Goal: Information Seeking & Learning: Learn about a topic

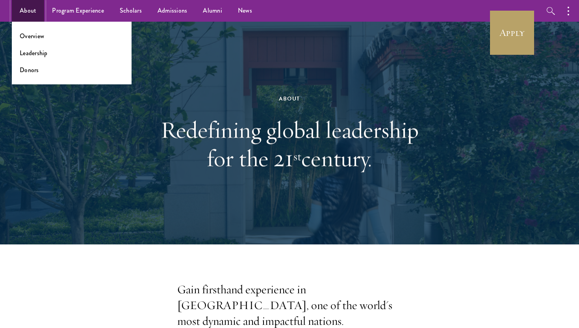
click at [27, 14] on link "About" at bounding box center [28, 11] width 32 height 22
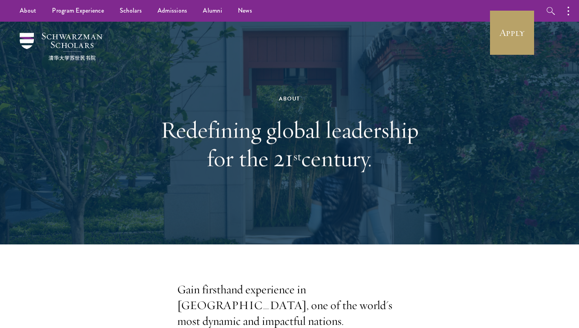
click at [26, 79] on div at bounding box center [289, 133] width 579 height 222
click at [40, 64] on div "About Redefining global leadership for the 21 st century." at bounding box center [289, 133] width 500 height 222
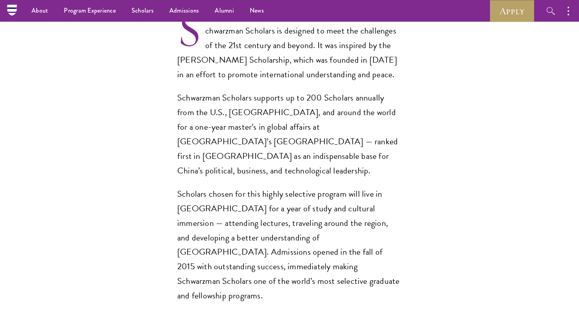
scroll to position [580, 0]
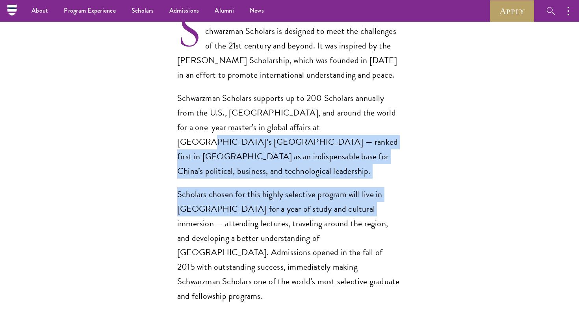
drag, startPoint x: 293, startPoint y: 118, endPoint x: 349, endPoint y: 180, distance: 84.5
click at [350, 179] on div "Schwarzman Scholars is designed to meet the challenges of the 21st century and …" at bounding box center [289, 163] width 224 height 279
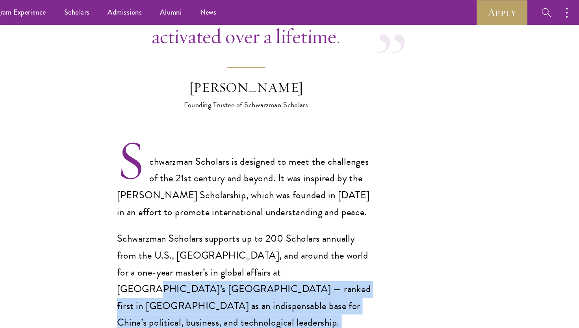
scroll to position [441, 0]
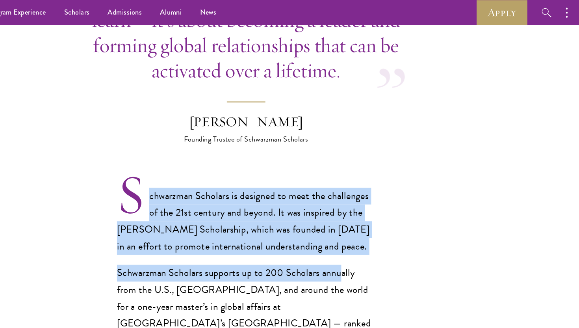
drag, startPoint x: 318, startPoint y: 141, endPoint x: 369, endPoint y: 220, distance: 95.1
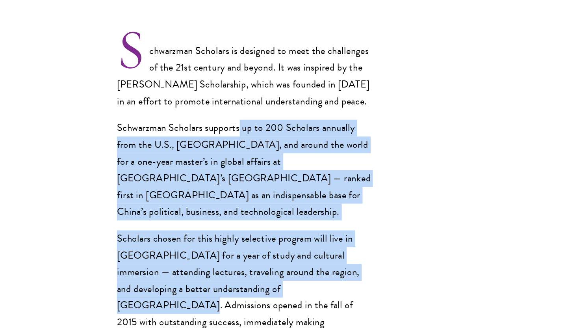
drag, startPoint x: 335, startPoint y: 263, endPoint x: 283, endPoint y: 145, distance: 129.4
click at [283, 145] on div "Schwarzman Scholars is designed to meet the challenges of the 21st century and …" at bounding box center [289, 219] width 224 height 279
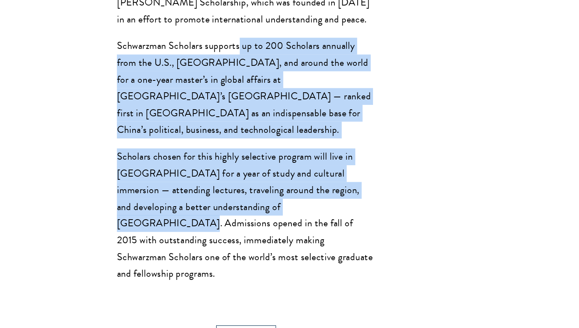
scroll to position [598, 0]
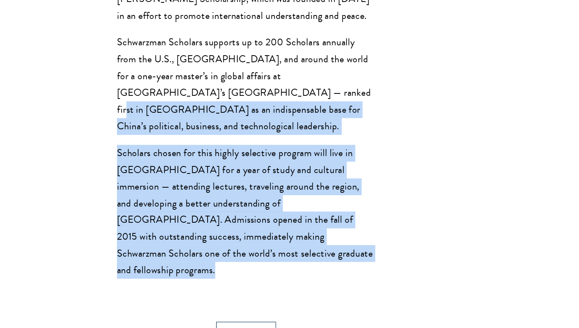
drag, startPoint x: 285, startPoint y: 245, endPoint x: 221, endPoint y: 115, distance: 144.0
click at [221, 115] on section "Opportunity in China Gain firsthand experience in China, one of the world's mos…" at bounding box center [289, 195] width 579 height 1024
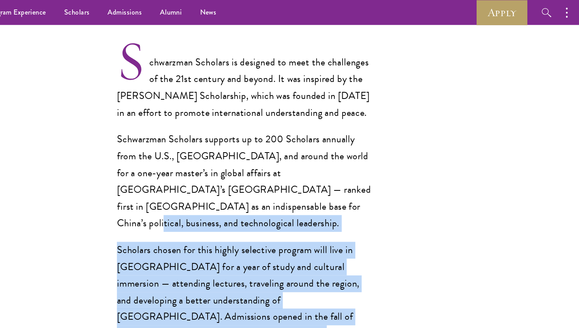
scroll to position [556, 0]
click at [279, 162] on p "Schwarzman Scholars supports up to 200 Scholars annually from the U.S., [GEOGRA…" at bounding box center [289, 157] width 224 height 87
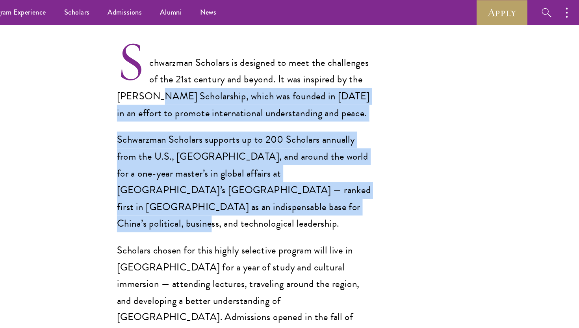
drag, startPoint x: 278, startPoint y: 161, endPoint x: 207, endPoint y: 65, distance: 119.5
click at [207, 65] on div "Schwarzman Scholars is designed to meet the challenges of the 21st century and …" at bounding box center [289, 186] width 224 height 279
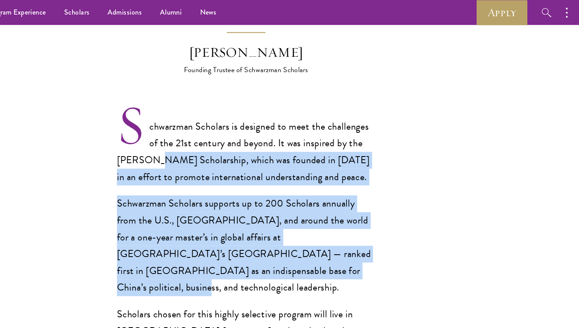
scroll to position [500, 0]
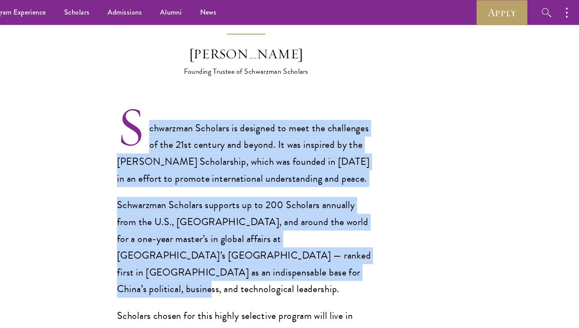
drag, startPoint x: 204, startPoint y: 98, endPoint x: 325, endPoint y: 222, distance: 173.2
click at [326, 222] on div "Schwarzman Scholars is designed to meet the challenges of the 21st century and …" at bounding box center [289, 243] width 224 height 279
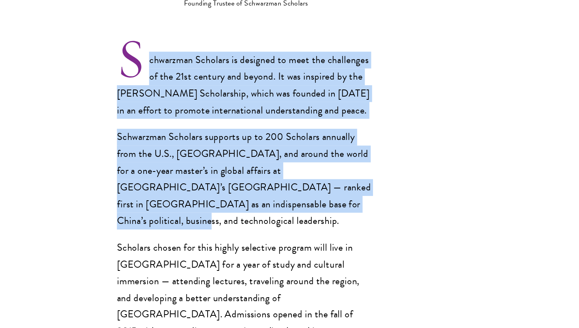
scroll to position [545, 0]
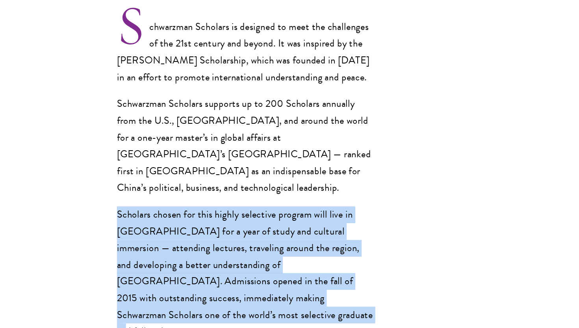
drag, startPoint x: 264, startPoint y: 285, endPoint x: 165, endPoint y: 192, distance: 136.2
click at [165, 192] on section "Opportunity in China Gain firsthand experience in China, one of the world's mos…" at bounding box center [289, 249] width 579 height 1024
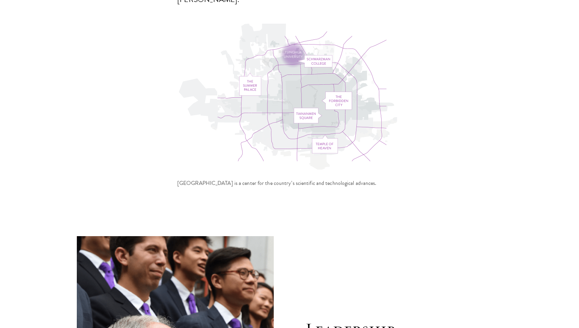
scroll to position [2713, 0]
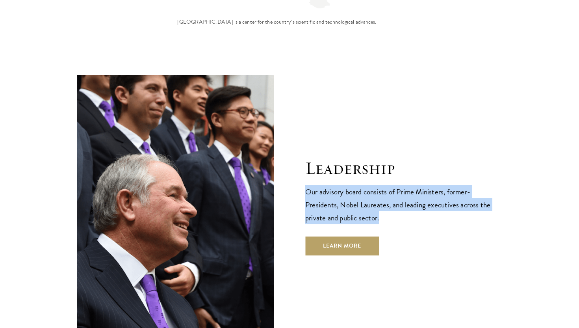
drag, startPoint x: 303, startPoint y: 104, endPoint x: 382, endPoint y: 133, distance: 84.5
click at [382, 133] on div "Leadership Our advisory board consists of Prime Ministers, former-Presidents, N…" at bounding box center [289, 206] width 425 height 263
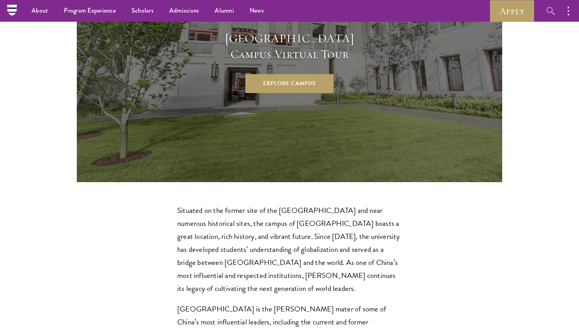
scroll to position [2174, 0]
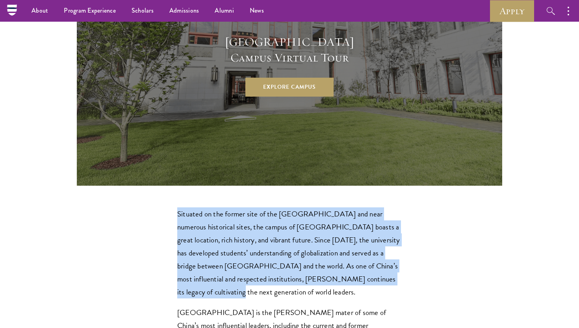
drag, startPoint x: 385, startPoint y: 201, endPoint x: 178, endPoint y: 129, distance: 219.3
click at [178, 129] on div "Schwarzman College at Tsinghua University Designed by Robert A.M. Stern Archite…" at bounding box center [289, 128] width 579 height 874
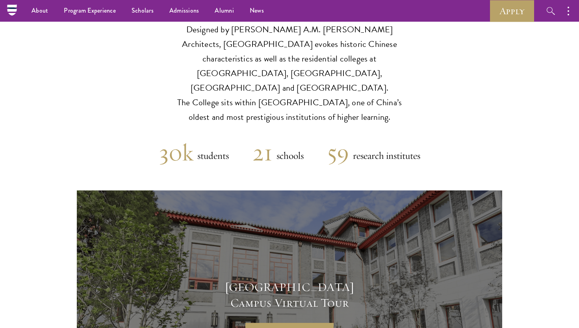
scroll to position [1841, 0]
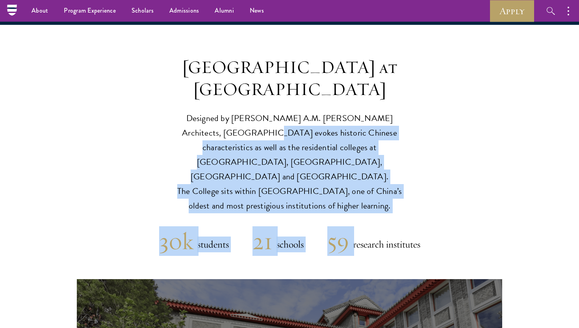
drag, startPoint x: 376, startPoint y: 142, endPoint x: 207, endPoint y: 89, distance: 177.1
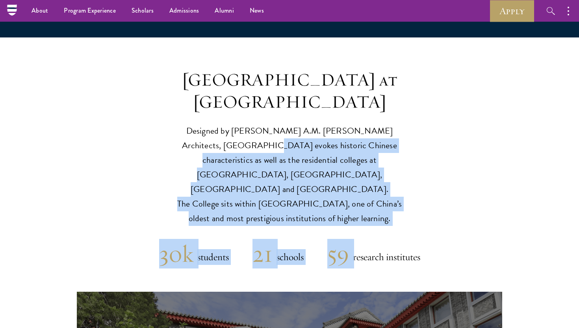
scroll to position [1823, 0]
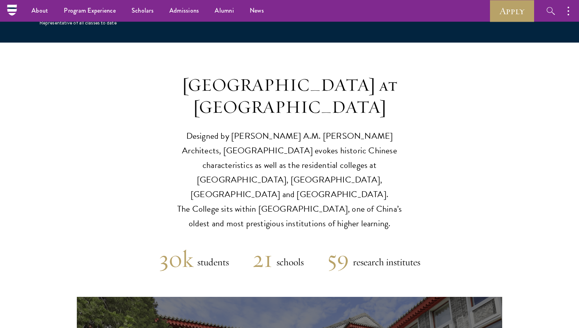
click at [224, 129] on p "Designed by Robert A.M. Stern Architects, Schwarzman College evokes historic Ch…" at bounding box center [289, 180] width 244 height 102
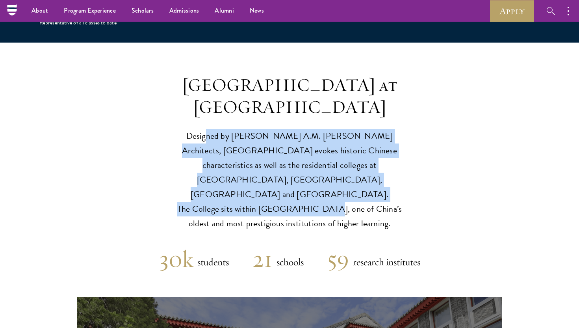
drag, startPoint x: 198, startPoint y: 89, endPoint x: 304, endPoint y: 134, distance: 115.4
click at [304, 134] on p "Designed by Robert A.M. Stern Architects, Schwarzman College evokes historic Ch…" at bounding box center [289, 180] width 244 height 102
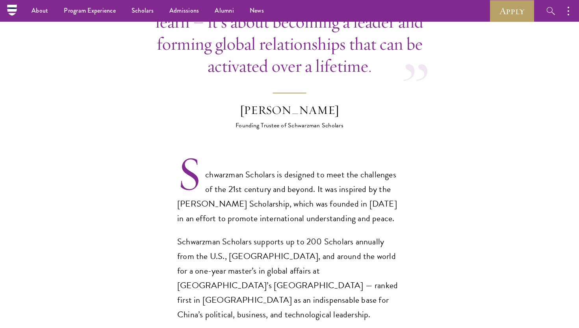
scroll to position [423, 0]
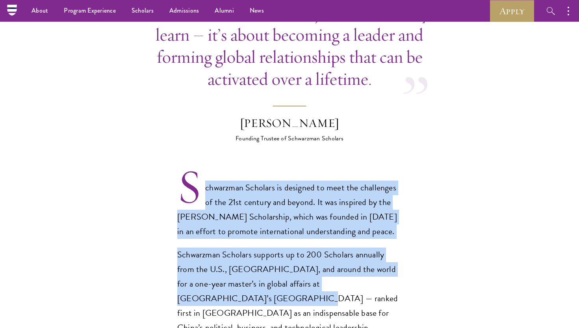
drag, startPoint x: 379, startPoint y: 263, endPoint x: 272, endPoint y: 156, distance: 151.5
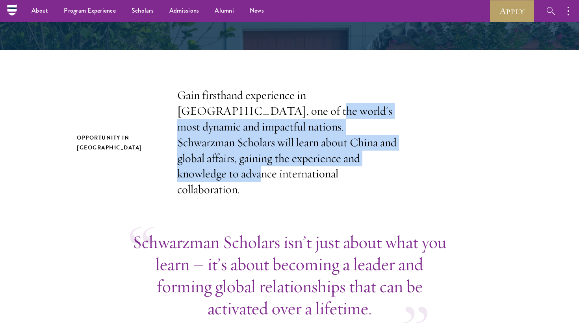
drag, startPoint x: 317, startPoint y: 151, endPoint x: 220, endPoint y: 110, distance: 104.4
click at [220, 110] on p "Gain firsthand experience in [GEOGRAPHIC_DATA], one of the world's most dynamic…" at bounding box center [289, 142] width 224 height 110
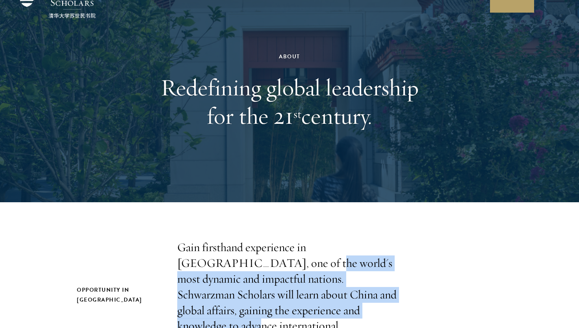
scroll to position [0, 0]
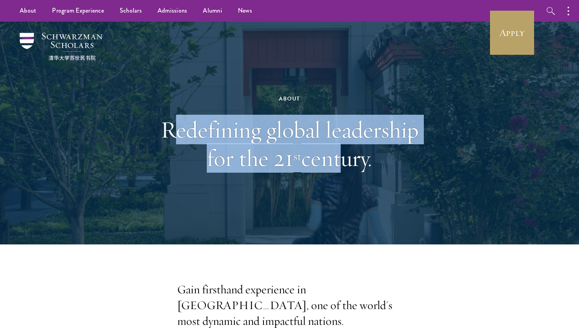
drag, startPoint x: 332, startPoint y: 167, endPoint x: 180, endPoint y: 127, distance: 156.8
click at [180, 127] on h1 "Redefining global leadership for the 21 st century." at bounding box center [290, 143] width 272 height 57
click at [204, 133] on h1 "Redefining global leadership for the 21 st century." at bounding box center [290, 143] width 272 height 57
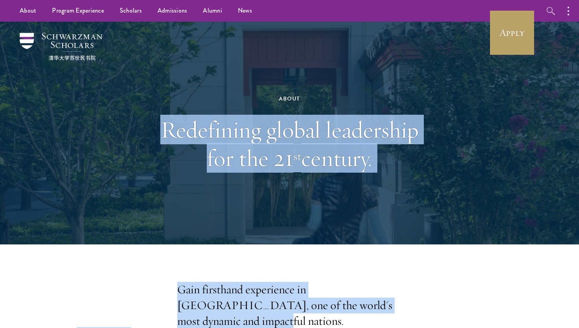
drag, startPoint x: 162, startPoint y: 133, endPoint x: 412, endPoint y: 313, distance: 307.8
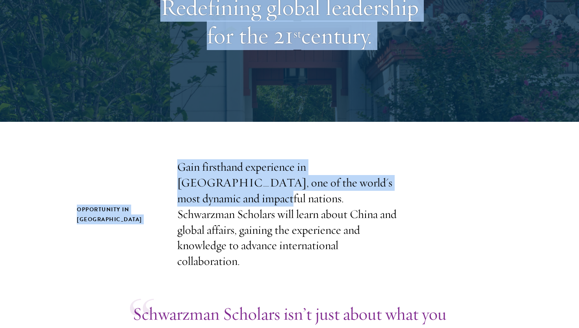
scroll to position [185, 0]
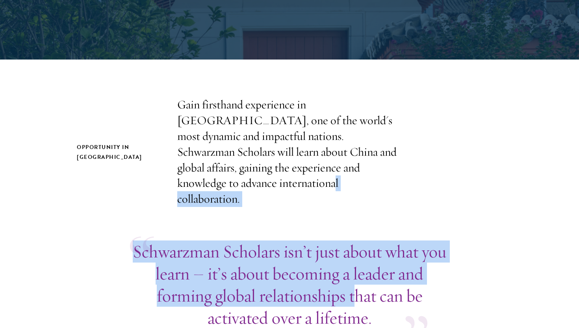
drag, startPoint x: 356, startPoint y: 287, endPoint x: 222, endPoint y: 181, distance: 170.5
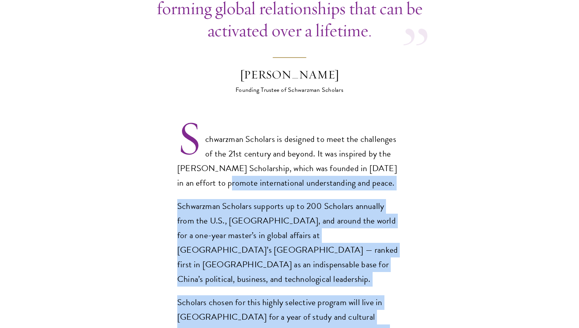
drag, startPoint x: 215, startPoint y: 167, endPoint x: 308, endPoint y: 325, distance: 183.9
click at [311, 326] on div "Schwarzman Scholars is designed to meet the challenges of the 21st century and …" at bounding box center [289, 271] width 224 height 279
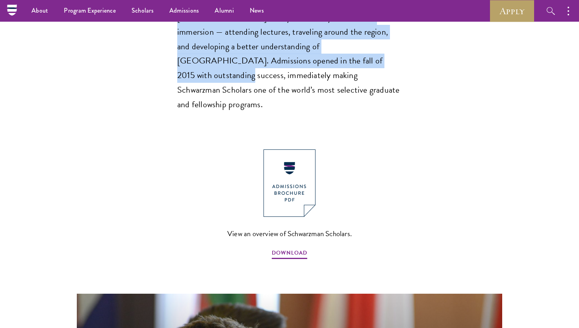
scroll to position [732, 0]
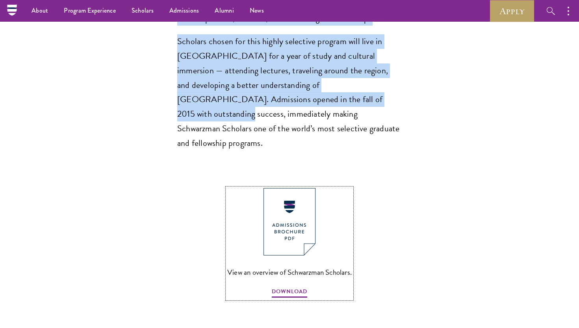
click at [309, 205] on img at bounding box center [289, 221] width 52 height 67
